Goal: Navigation & Orientation: Find specific page/section

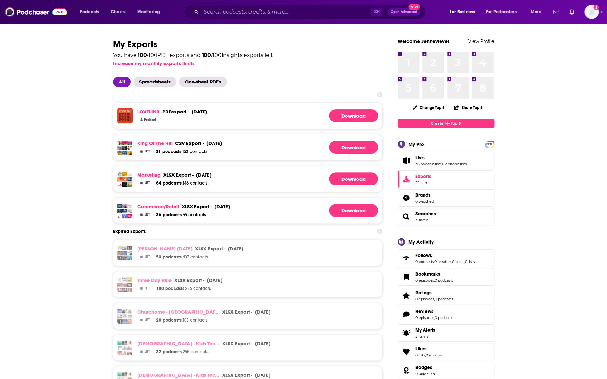
click at [116, 83] on span "All" at bounding box center [122, 82] width 18 height 10
click at [142, 84] on span "Spreadsheets" at bounding box center [154, 82] width 43 height 10
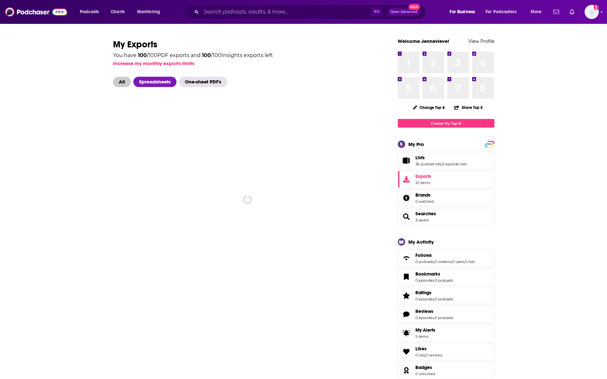
click at [117, 84] on span "All" at bounding box center [122, 82] width 18 height 10
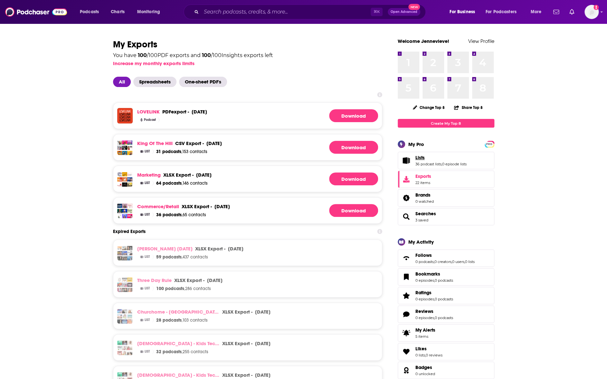
click at [432, 160] on link "Lists" at bounding box center [441, 158] width 51 height 6
